Goal: Information Seeking & Learning: Learn about a topic

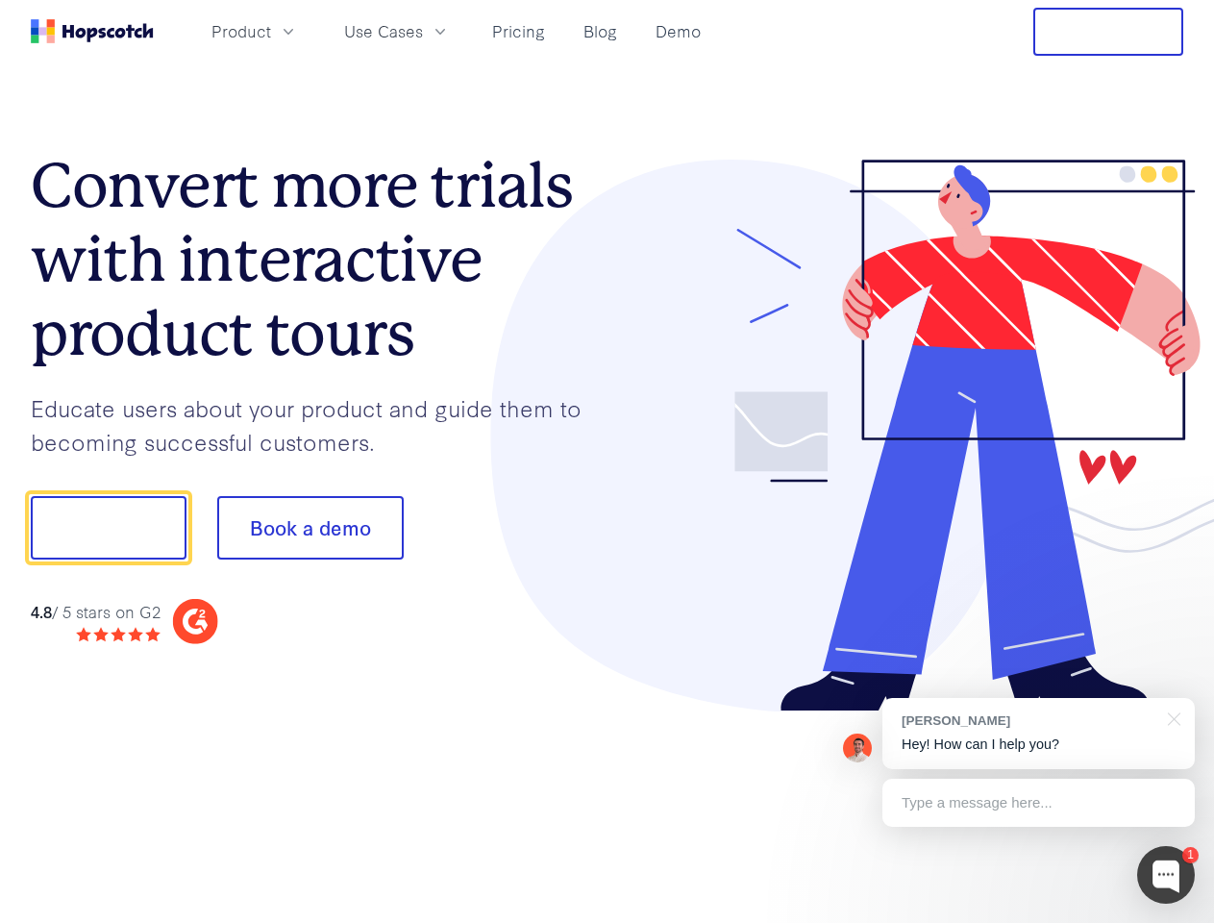
click at [608, 461] on div at bounding box center [896, 436] width 577 height 553
click at [271, 31] on span "Product" at bounding box center [241, 31] width 60 height 24
click at [423, 31] on span "Use Cases" at bounding box center [383, 31] width 79 height 24
click at [1108, 32] on button "Free Trial" at bounding box center [1108, 32] width 150 height 48
click at [108, 528] on button "Show me!" at bounding box center [109, 527] width 156 height 63
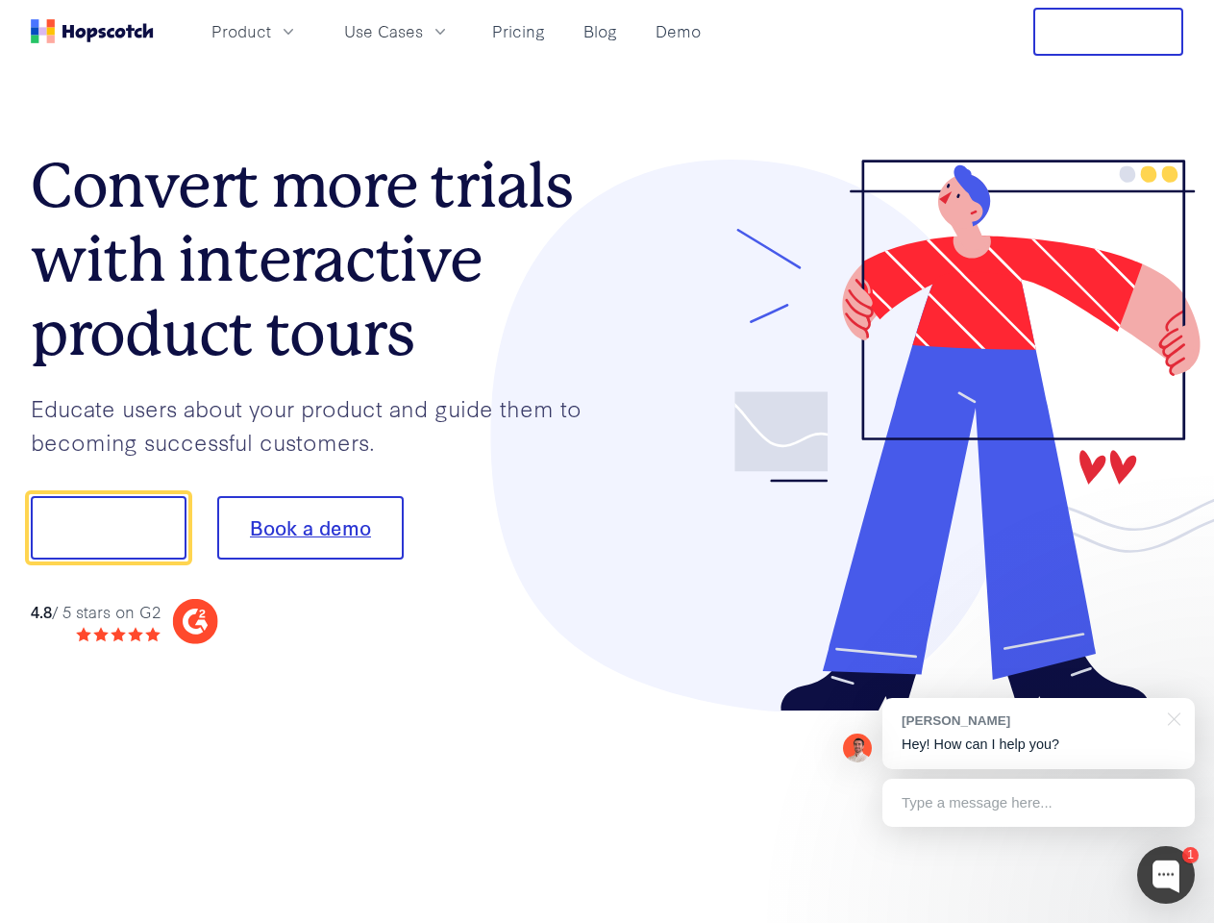
click at [310, 528] on button "Book a demo" at bounding box center [310, 527] width 186 height 63
click at [1166, 875] on div at bounding box center [1166, 875] width 58 height 58
click at [1038, 733] on div "[PERSON_NAME] Hey! How can I help you?" at bounding box center [1038, 733] width 312 height 71
click at [1171, 922] on div "1 [PERSON_NAME] Hey! How can I help you? Type a message here... Free live chat …" at bounding box center [607, 923] width 1214 height 0
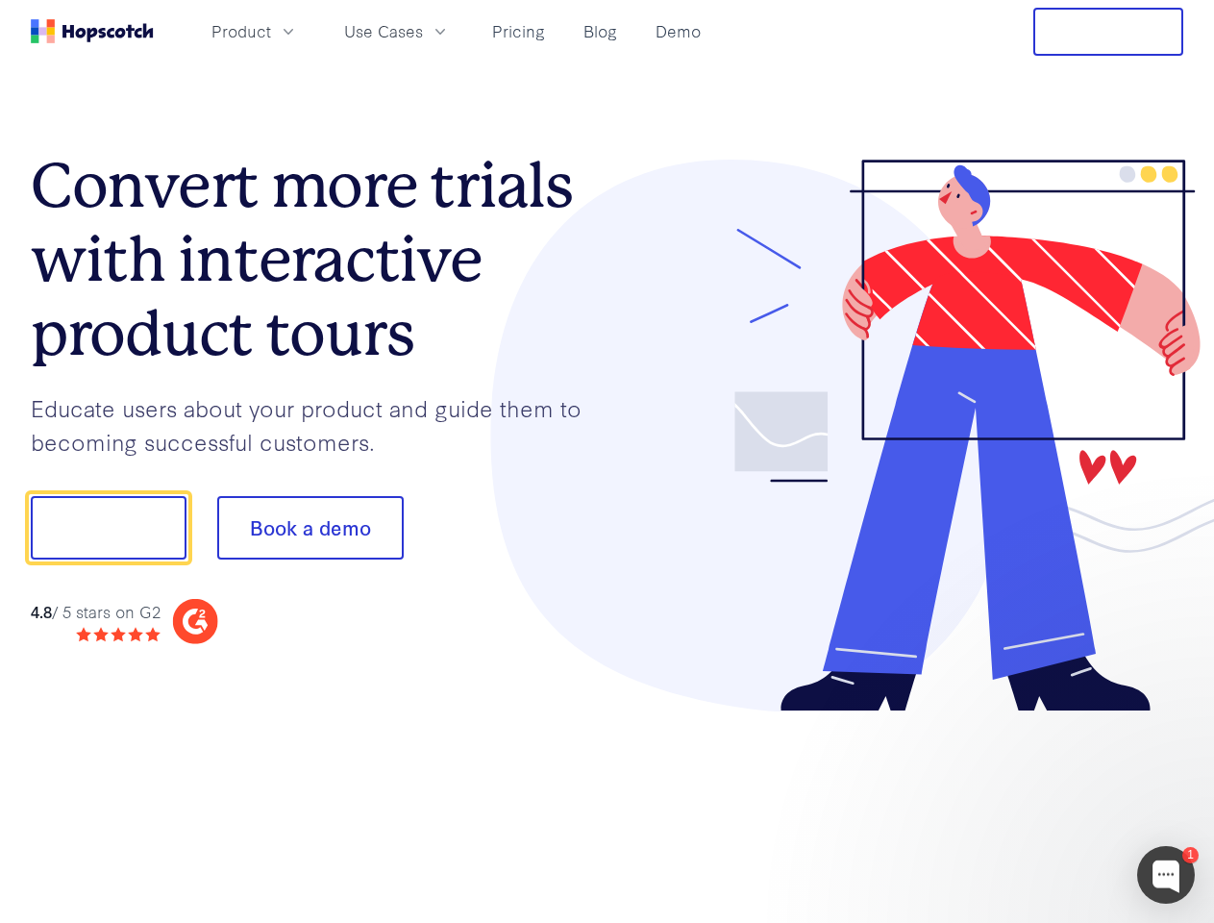
click at [1038, 803] on div at bounding box center [1014, 525] width 360 height 641
